Goal: Task Accomplishment & Management: Manage account settings

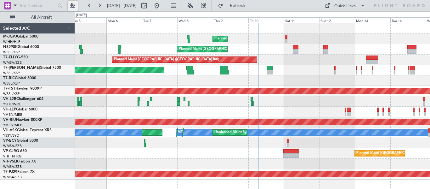
click at [75, 6] on button at bounding box center [73, 6] width 10 height 10
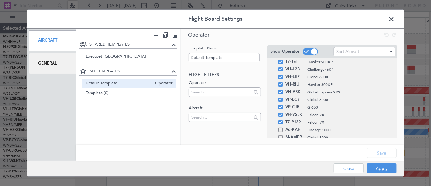
scroll to position [37, 0]
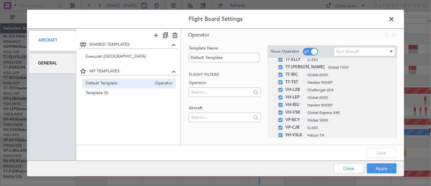
click at [339, 18] on span at bounding box center [395, 20] width 0 height 13
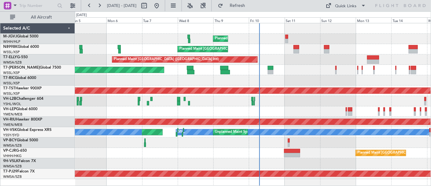
click at [135, 43] on div "Planned Maint [GEOGRAPHIC_DATA] (Seletar)" at bounding box center [253, 39] width 356 height 10
click at [74, 5] on button at bounding box center [73, 6] width 10 height 10
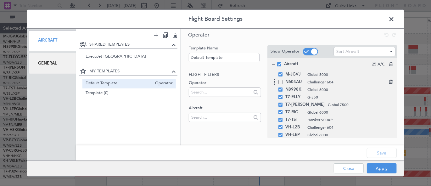
click at [281, 83] on span at bounding box center [281, 82] width 4 height 4
click at [283, 80] on input "checkbox" at bounding box center [283, 80] width 0 height 0
click at [339, 154] on button "Save" at bounding box center [382, 153] width 30 height 10
click at [339, 172] on button "Apply" at bounding box center [382, 168] width 30 height 10
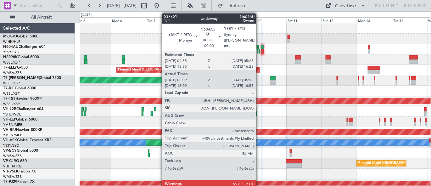
click at [259, 48] on div at bounding box center [258, 47] width 1 height 4
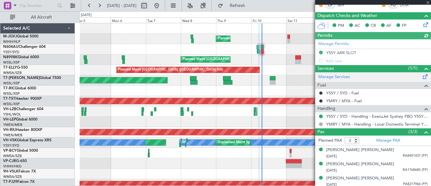
scroll to position [112, 0]
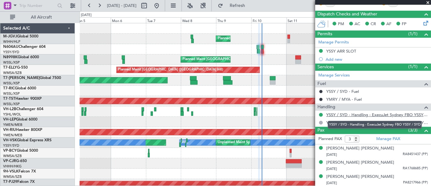
click at [339, 114] on link "YSSY / SYD - Handling - ExecuJet Sydney FBO YSSY / SYD" at bounding box center [377, 114] width 102 height 5
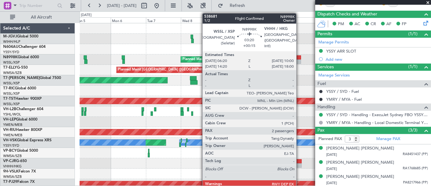
click at [300, 57] on div at bounding box center [299, 57] width 6 height 4
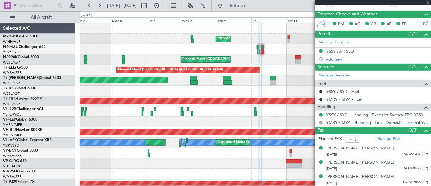
type input "+00:15"
type input "2"
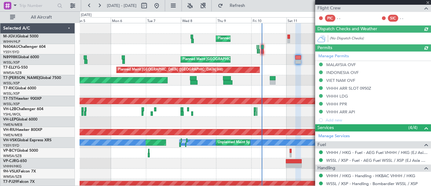
scroll to position [159, 0]
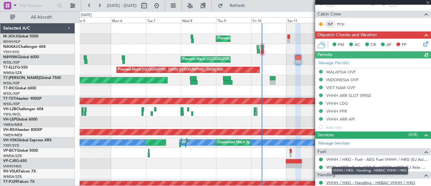
click at [339, 181] on link "VHHH / HKG - Handling - HKBAC VHHH / HKG" at bounding box center [370, 182] width 89 height 5
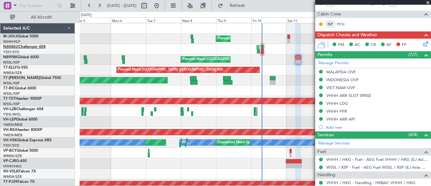
click at [31, 46] on link "N604AU Challenger 604" at bounding box center [24, 47] width 42 height 4
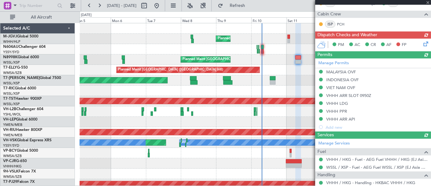
click at [26, 59] on div "N8998K Global 6000" at bounding box center [38, 57] width 71 height 6
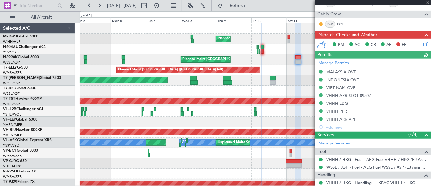
click at [27, 56] on link "N8998K Global 6000" at bounding box center [21, 57] width 36 height 4
